Goal: Transaction & Acquisition: Purchase product/service

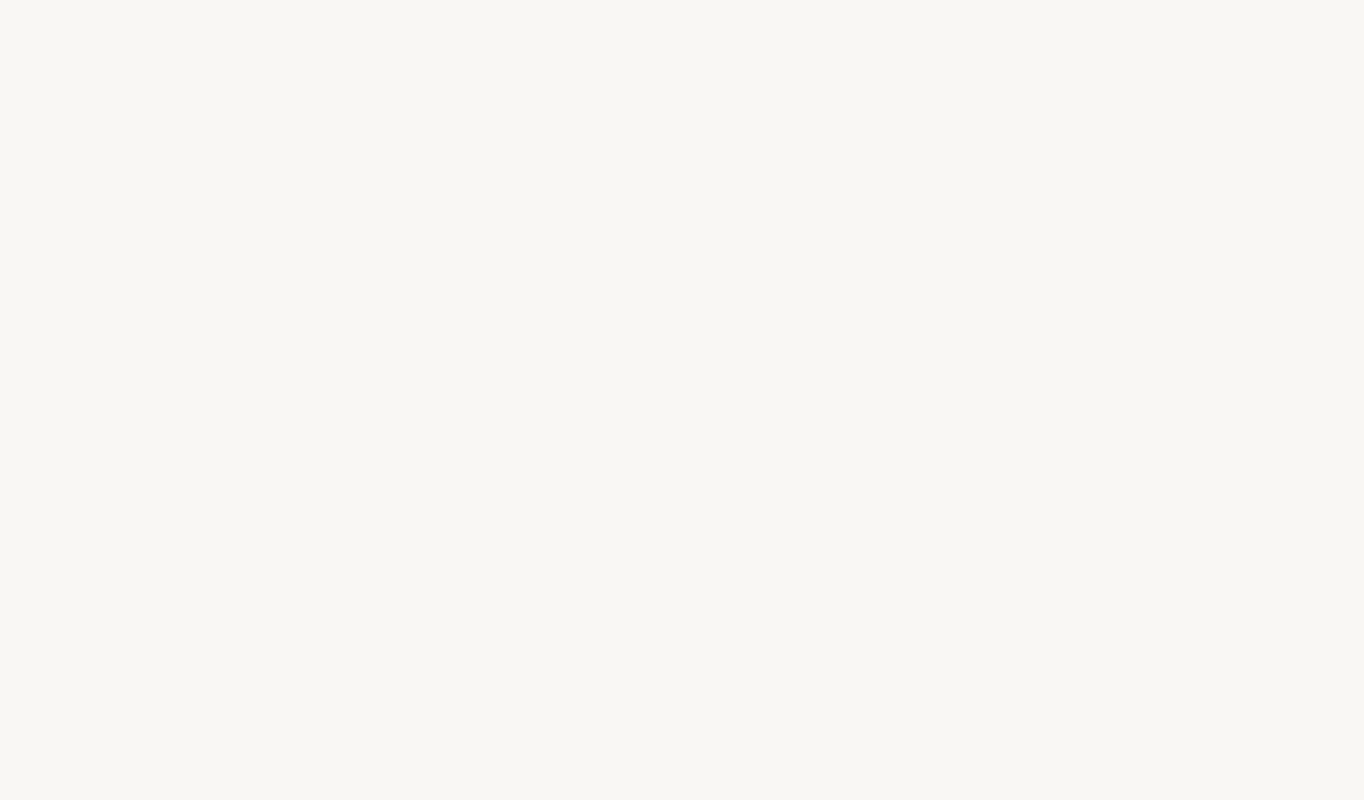
select select "DE"
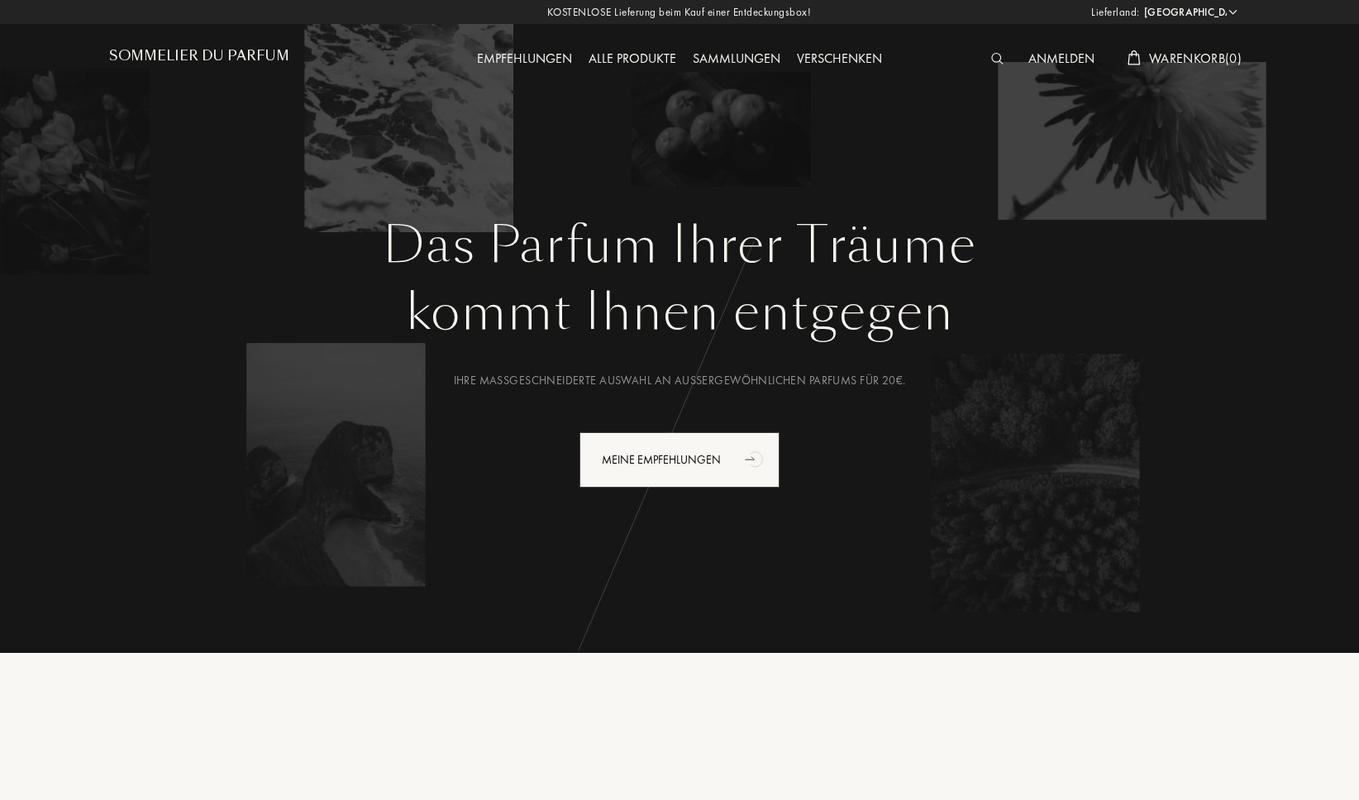
click at [992, 55] on img at bounding box center [997, 59] width 12 height 12
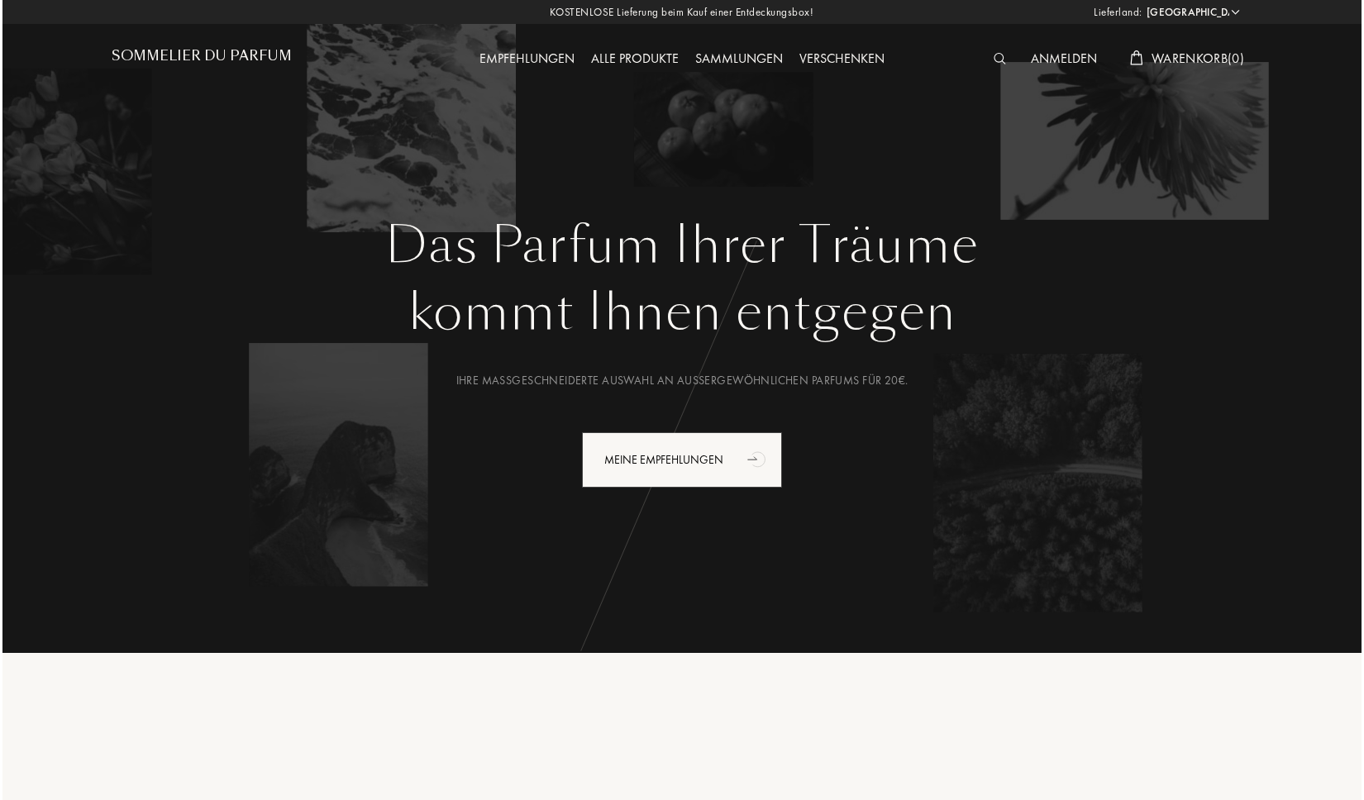
scroll to position [1, 0]
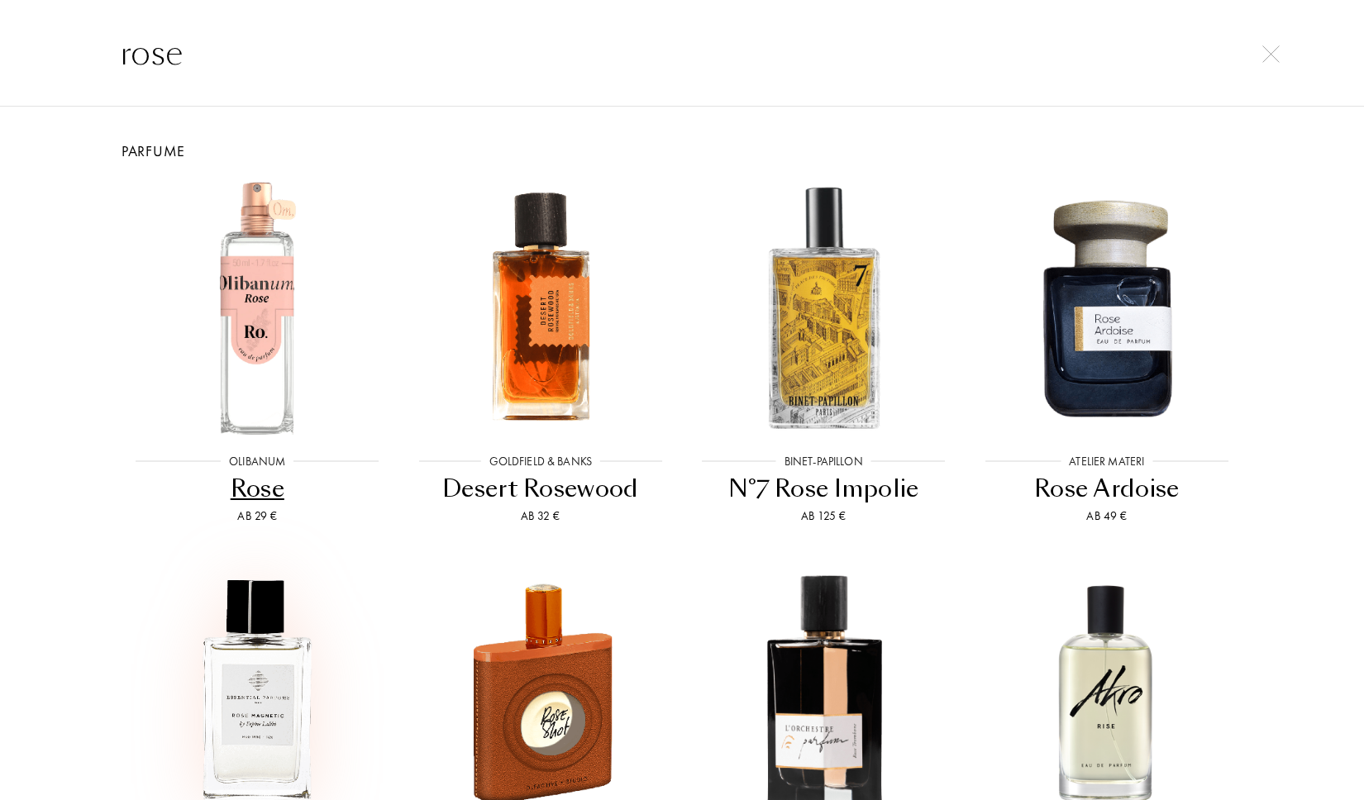
type input "rose"
click at [233, 686] on img at bounding box center [257, 691] width 255 height 255
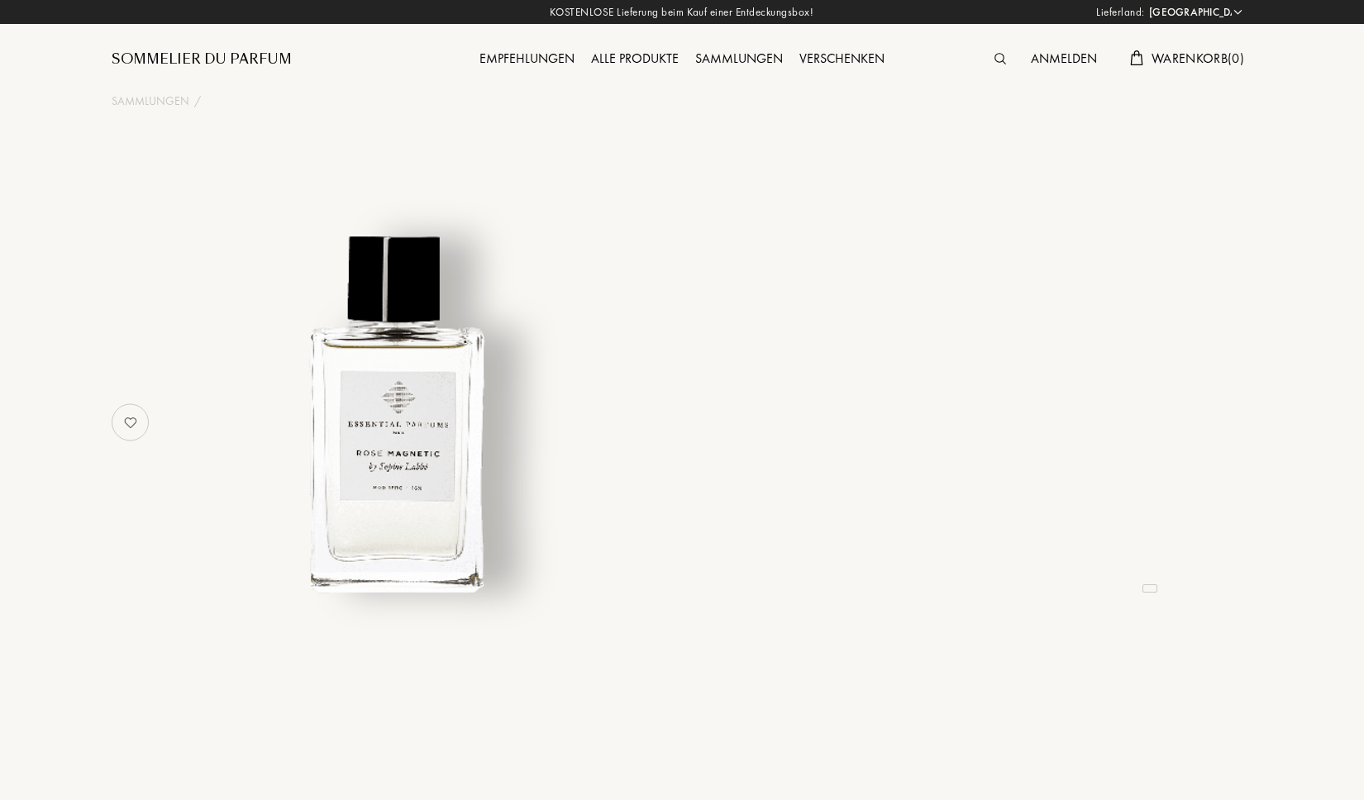
select select "DE"
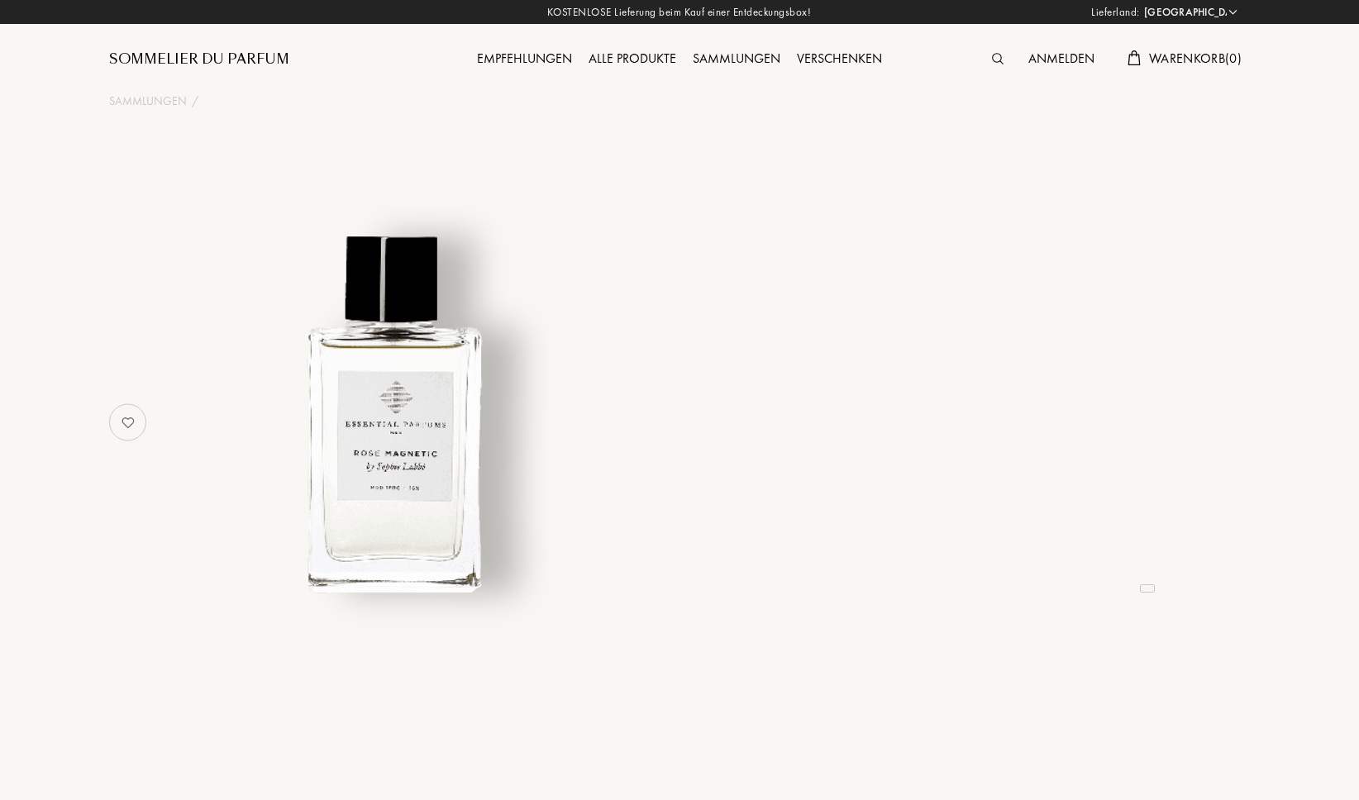
select select "3"
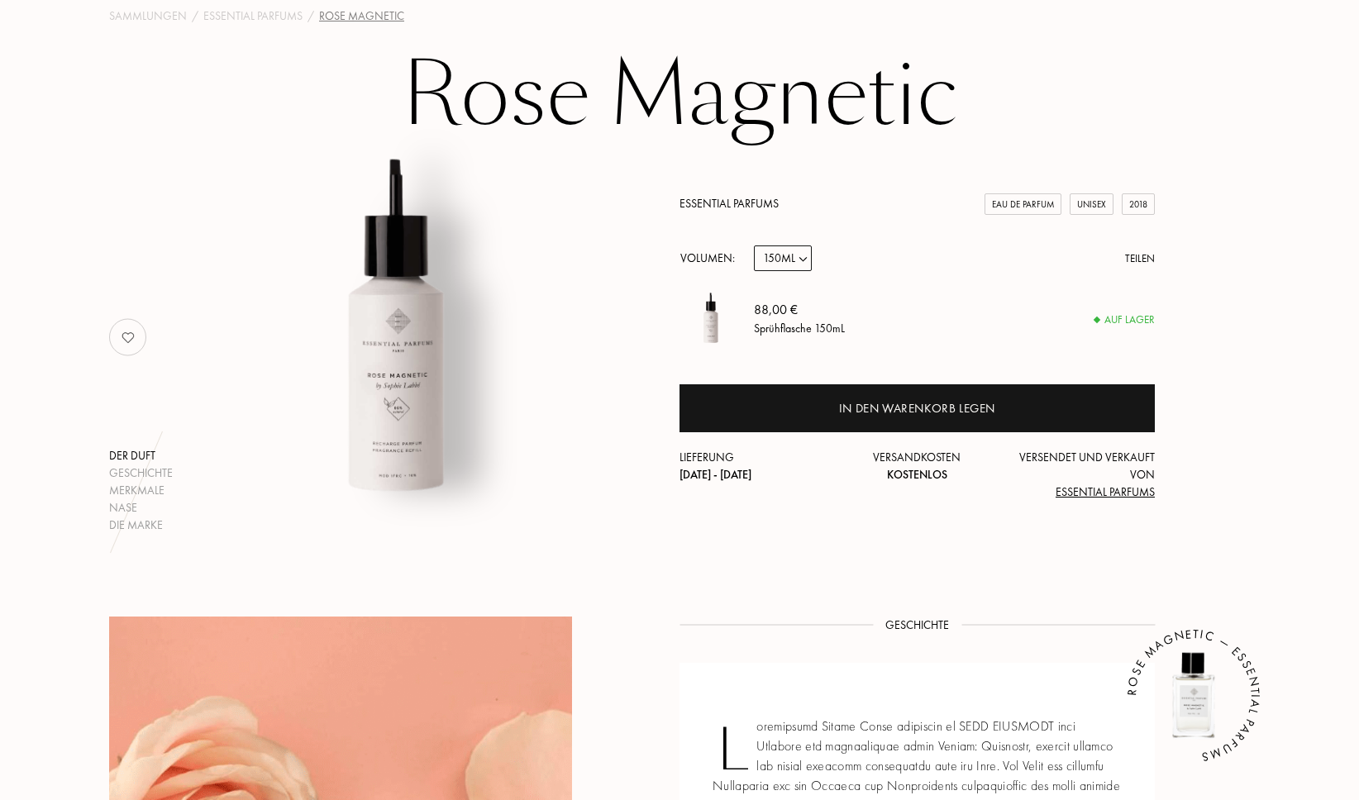
scroll to position [87, 0]
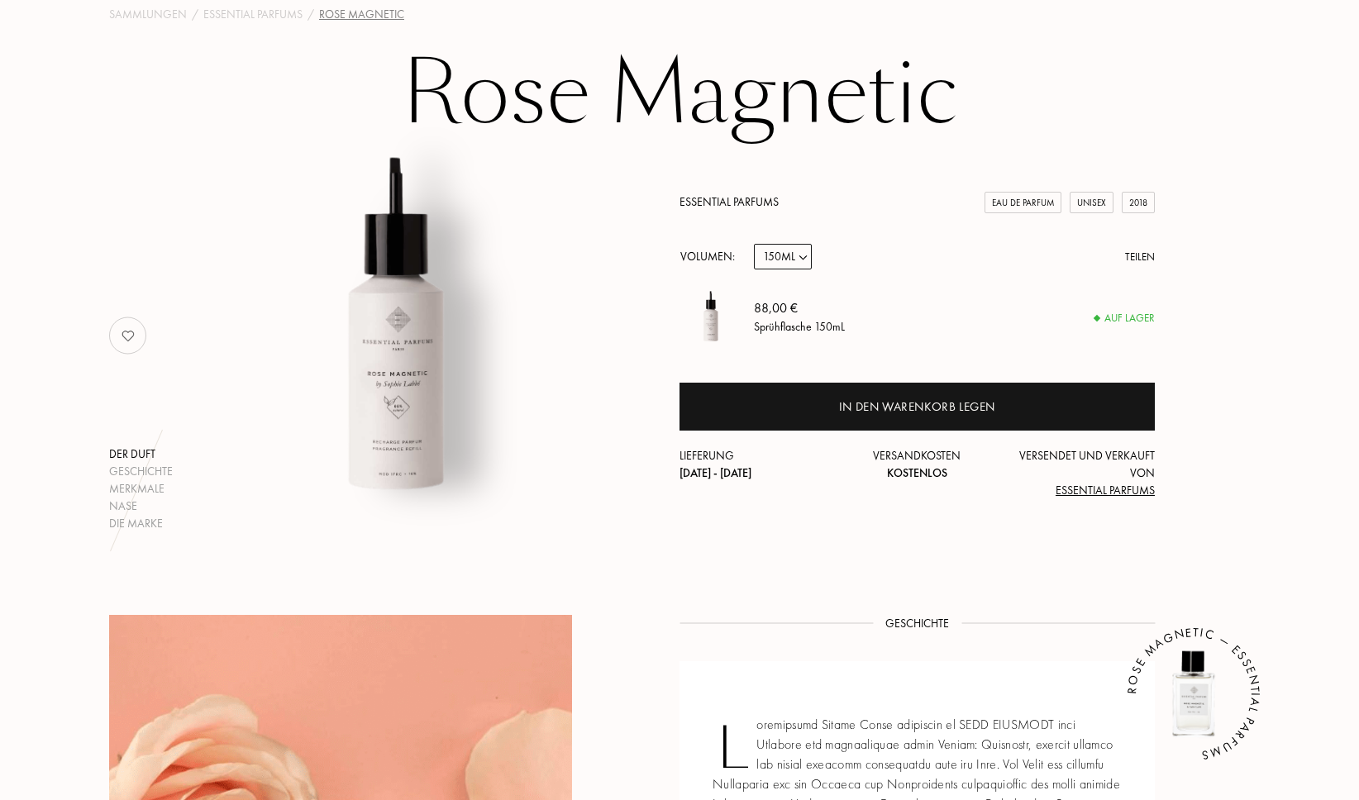
click at [803, 260] on select "Probe 10mL 100mL 150mL" at bounding box center [783, 257] width 58 height 26
select select "2"
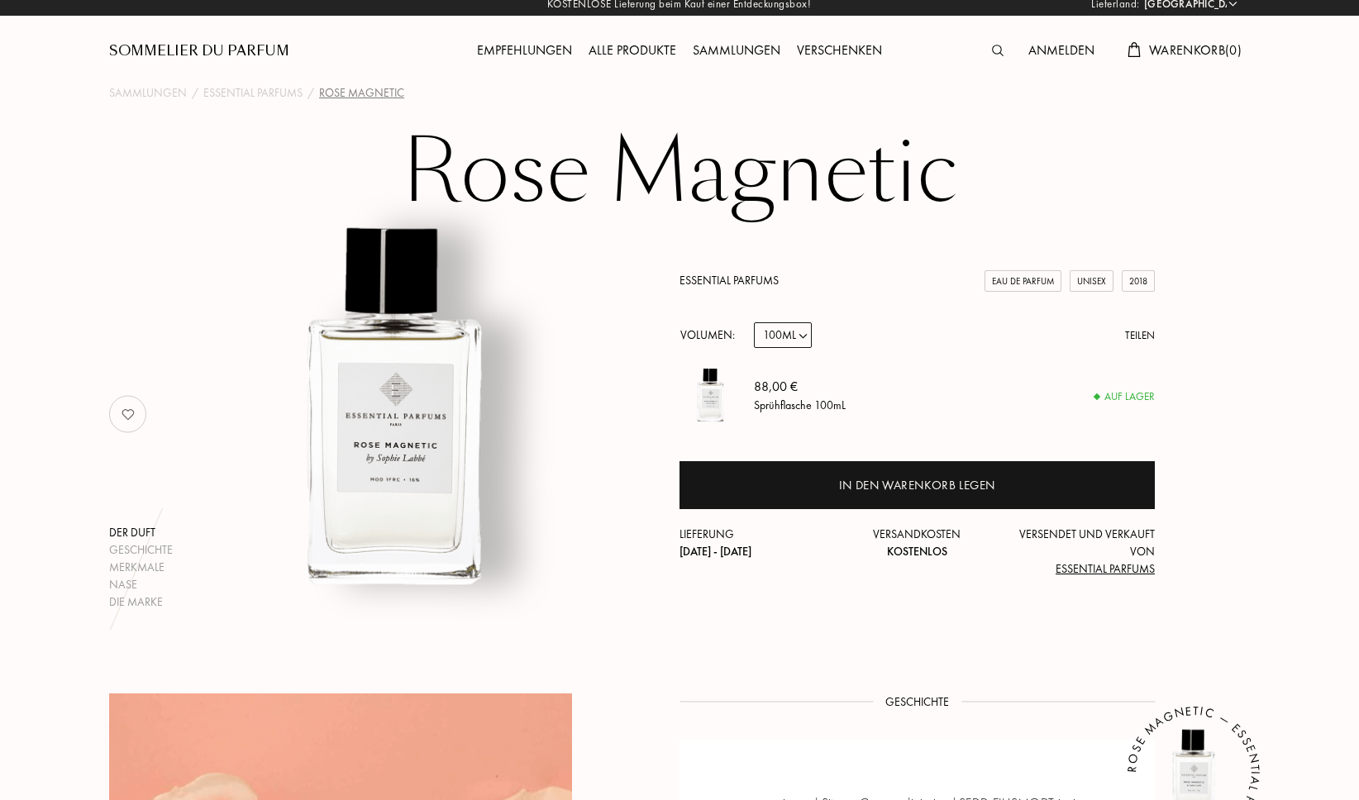
scroll to position [0, 0]
